Goal: Book appointment/travel/reservation

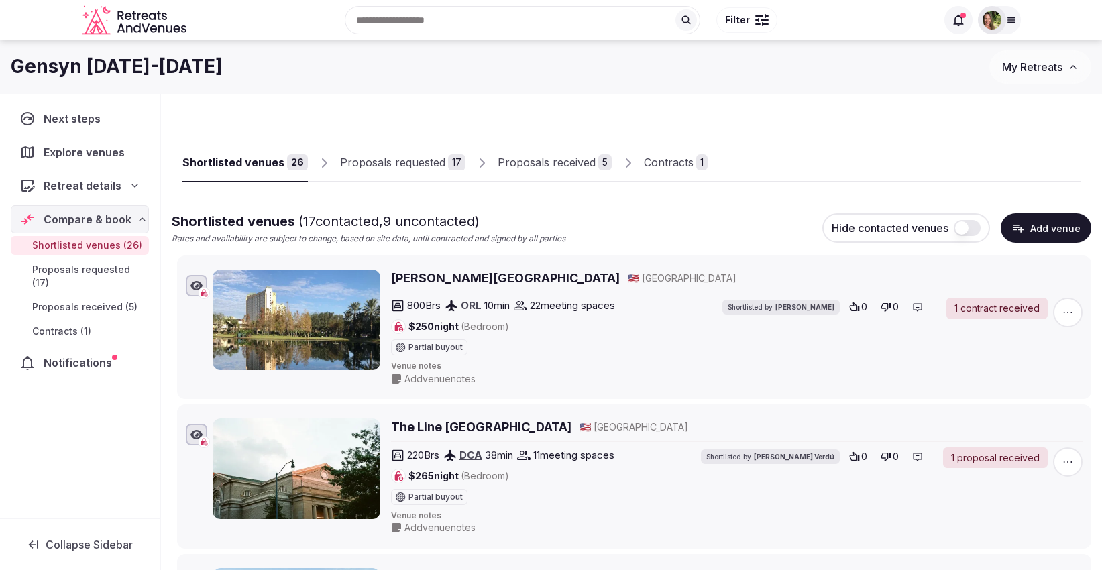
click at [1012, 19] on icon at bounding box center [1011, 20] width 7 height 5
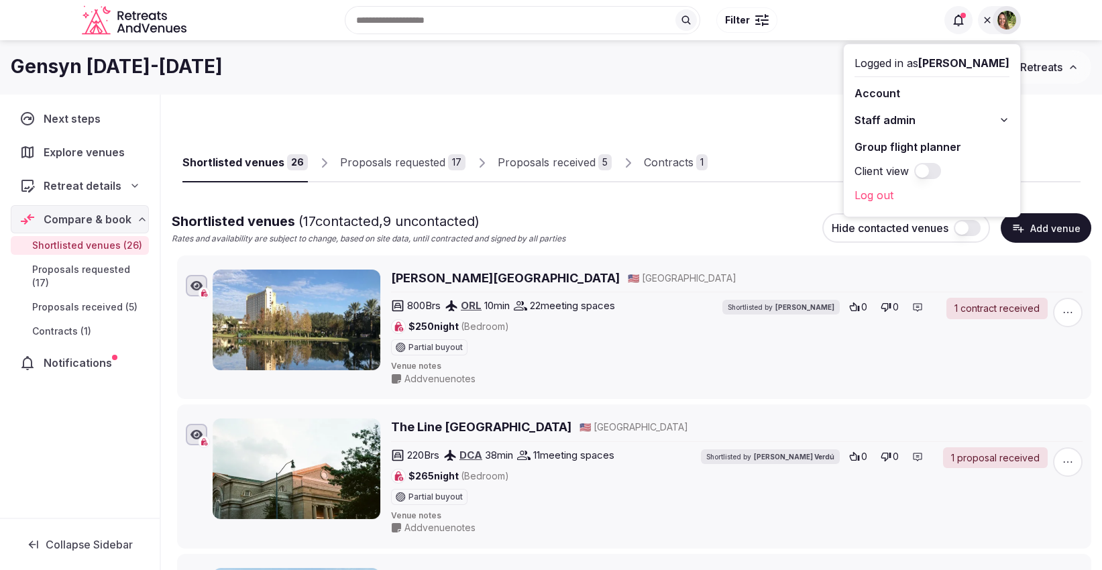
click at [988, 22] on icon at bounding box center [987, 20] width 11 height 11
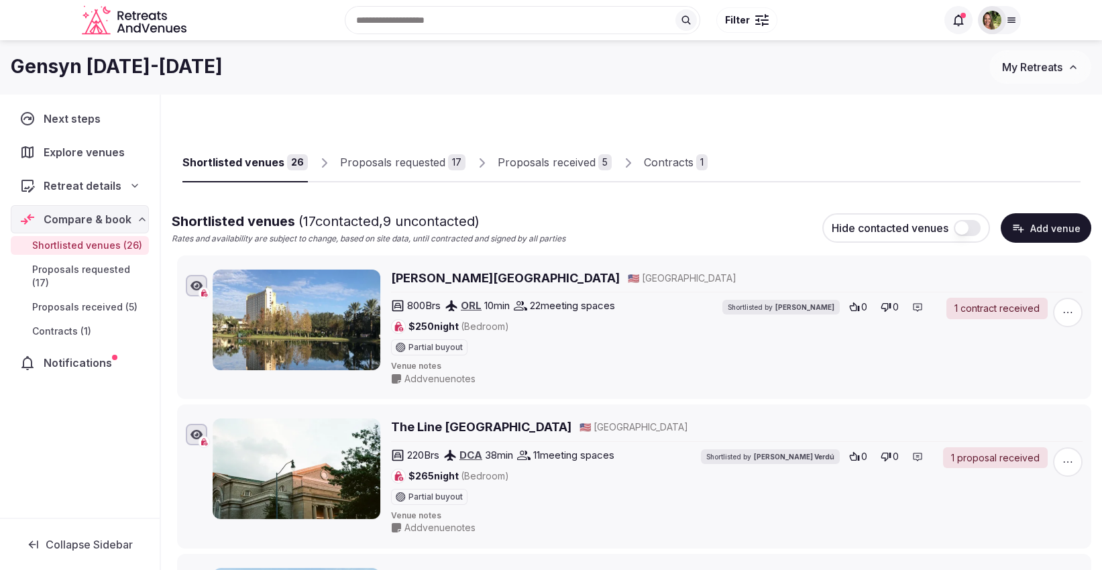
click at [1030, 62] on span "My Retreats" at bounding box center [1032, 66] width 60 height 13
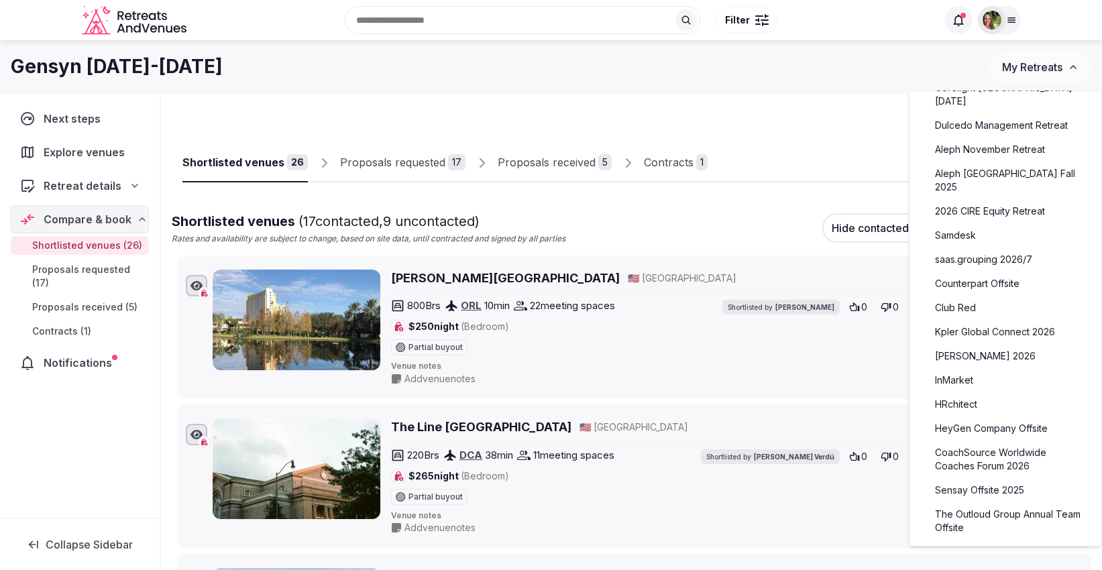
scroll to position [437, 0]
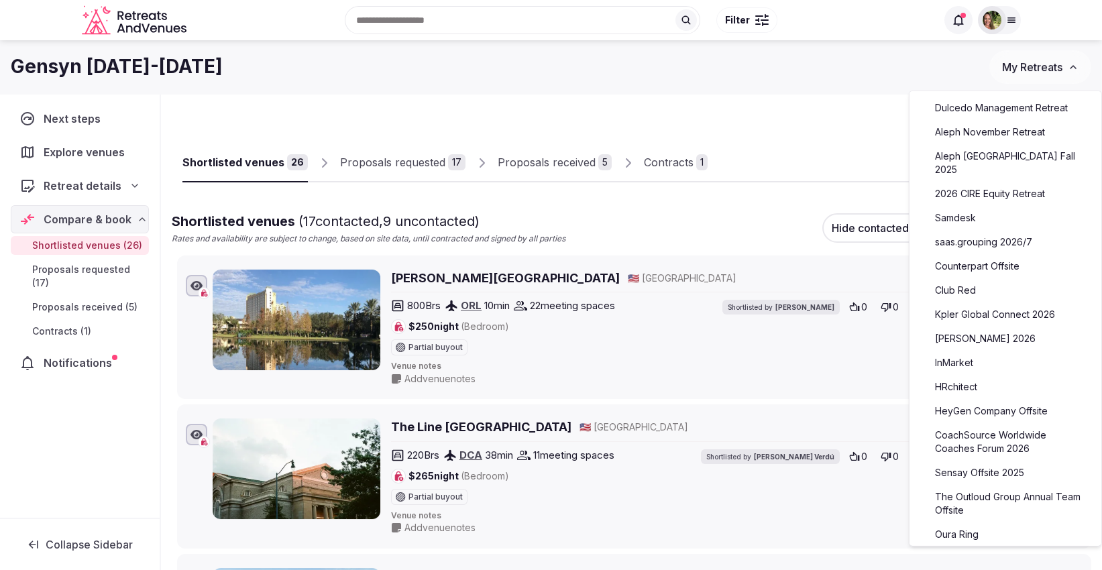
click at [971, 428] on link "CoachSource Worldwide Coaches Forum 2026" at bounding box center [1005, 442] width 165 height 35
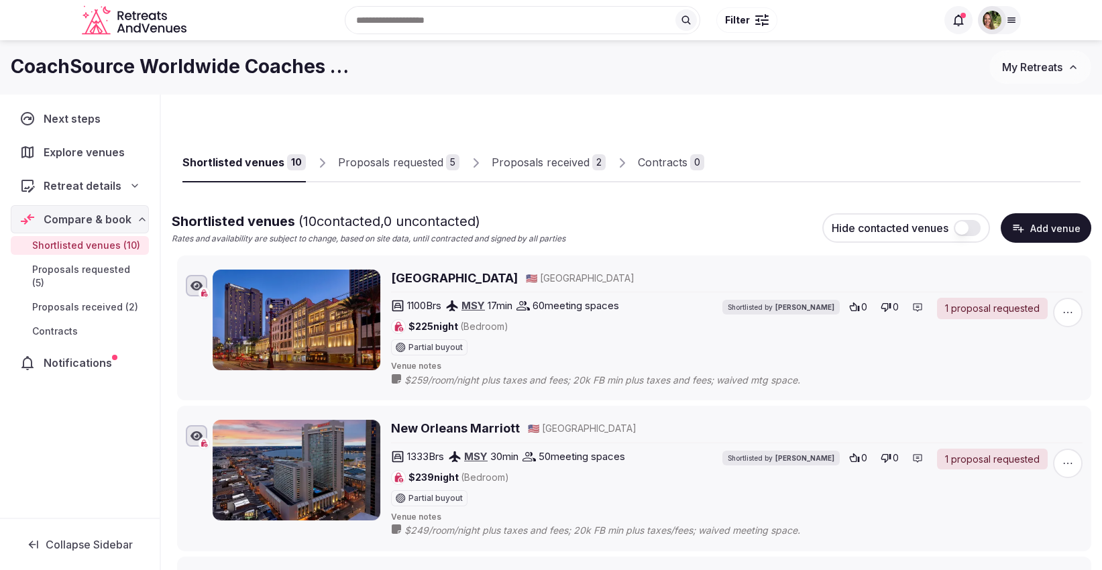
click at [558, 162] on div "Proposals received" at bounding box center [541, 162] width 98 height 16
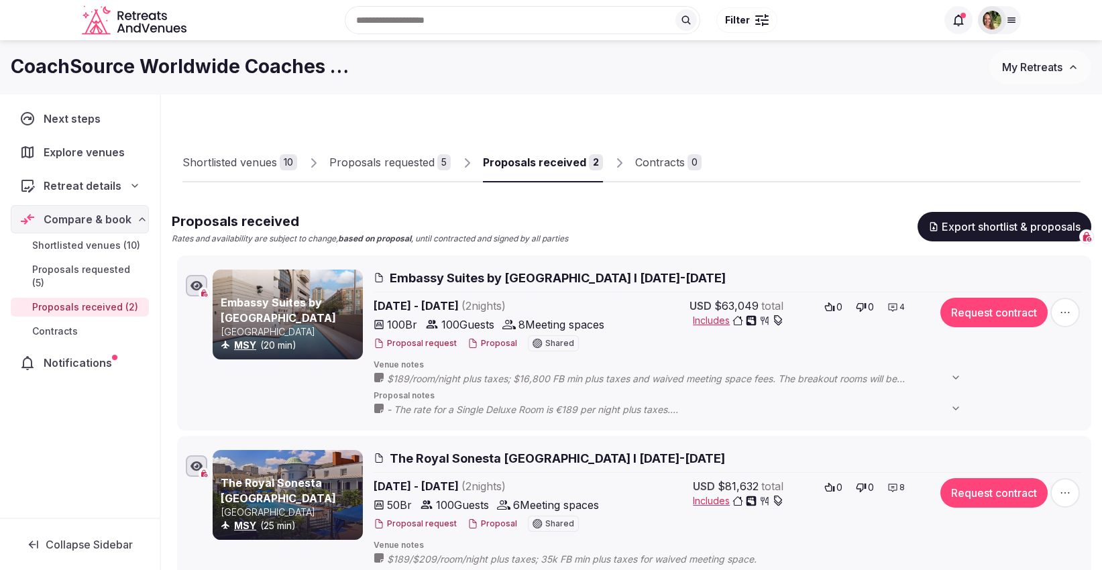
click at [372, 160] on div "Proposals requested" at bounding box center [381, 162] width 105 height 16
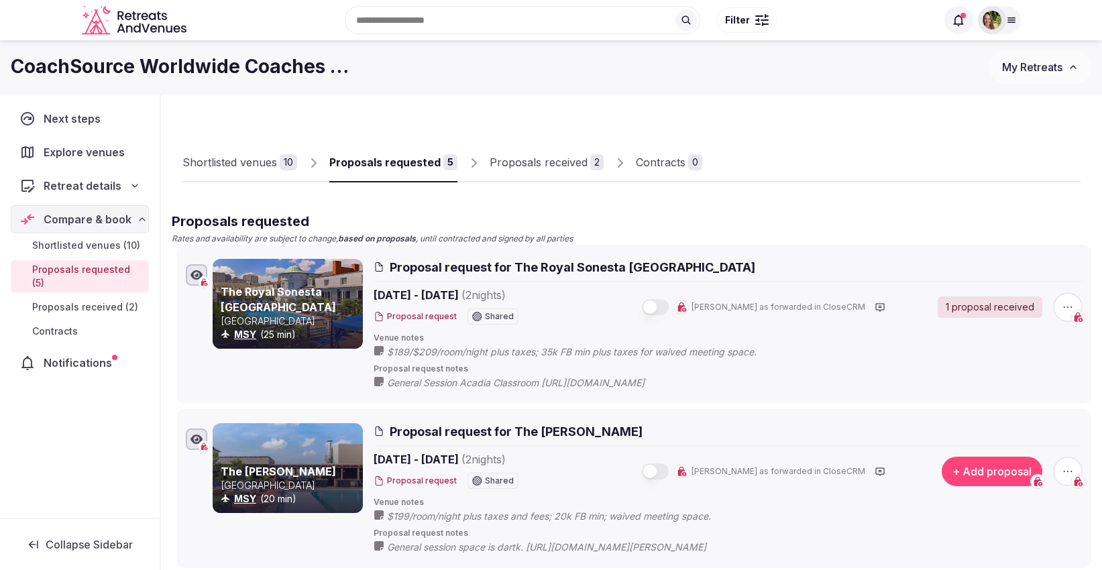
click at [538, 157] on div "Proposals received" at bounding box center [539, 162] width 98 height 16
